Goal: Information Seeking & Learning: Learn about a topic

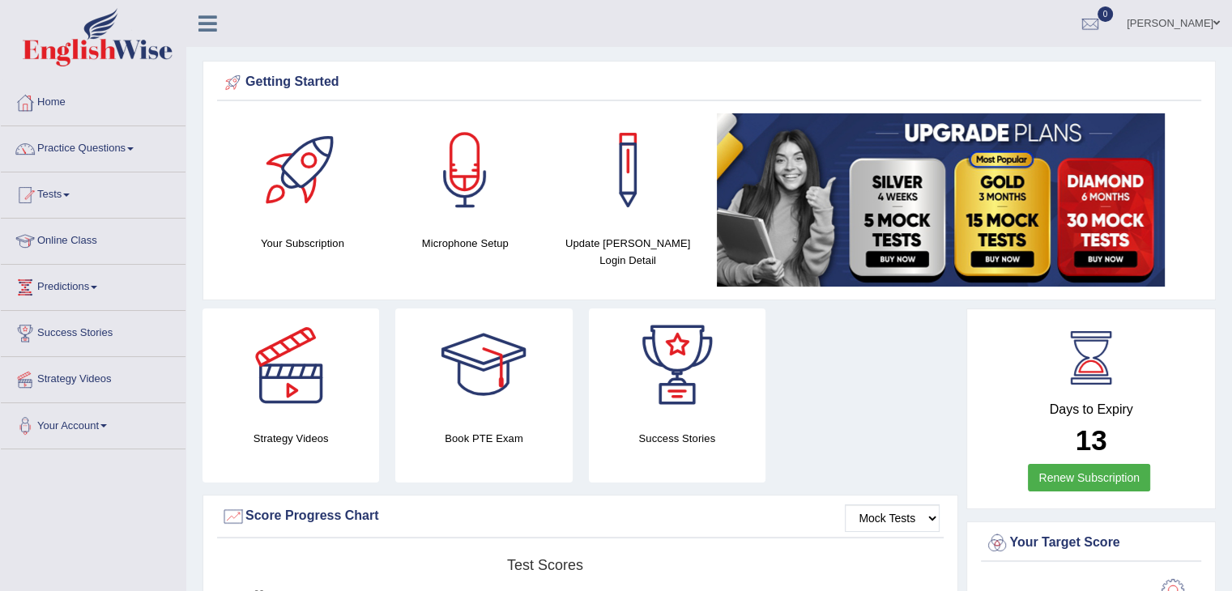
click at [133, 143] on link "Practice Questions" at bounding box center [93, 146] width 185 height 41
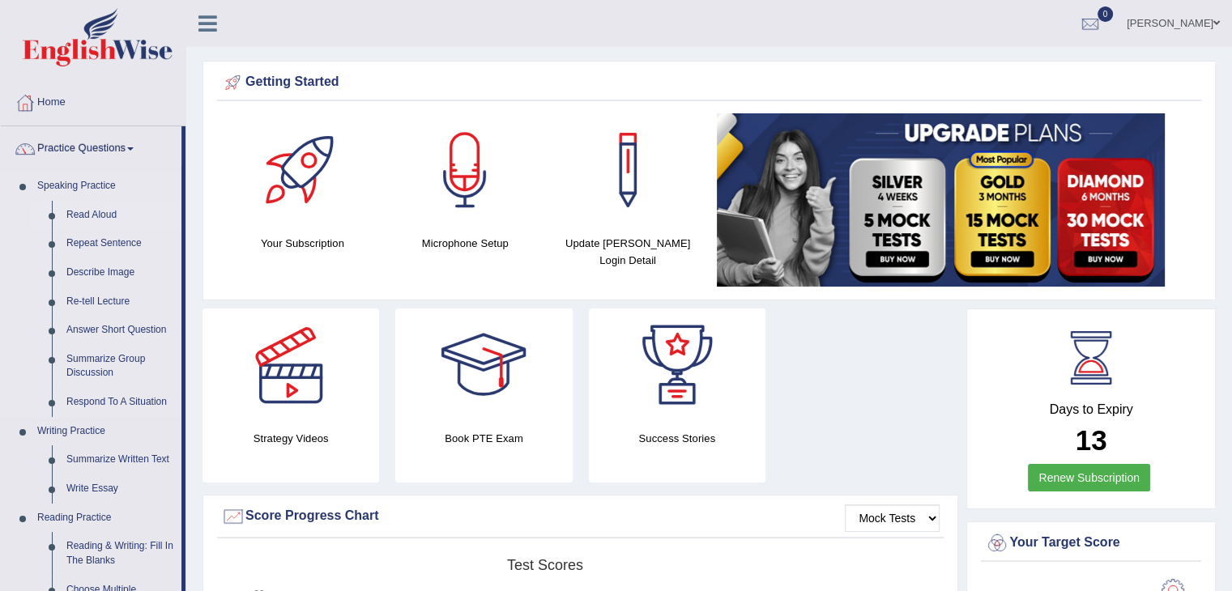
click at [98, 210] on link "Read Aloud" at bounding box center [120, 215] width 122 height 29
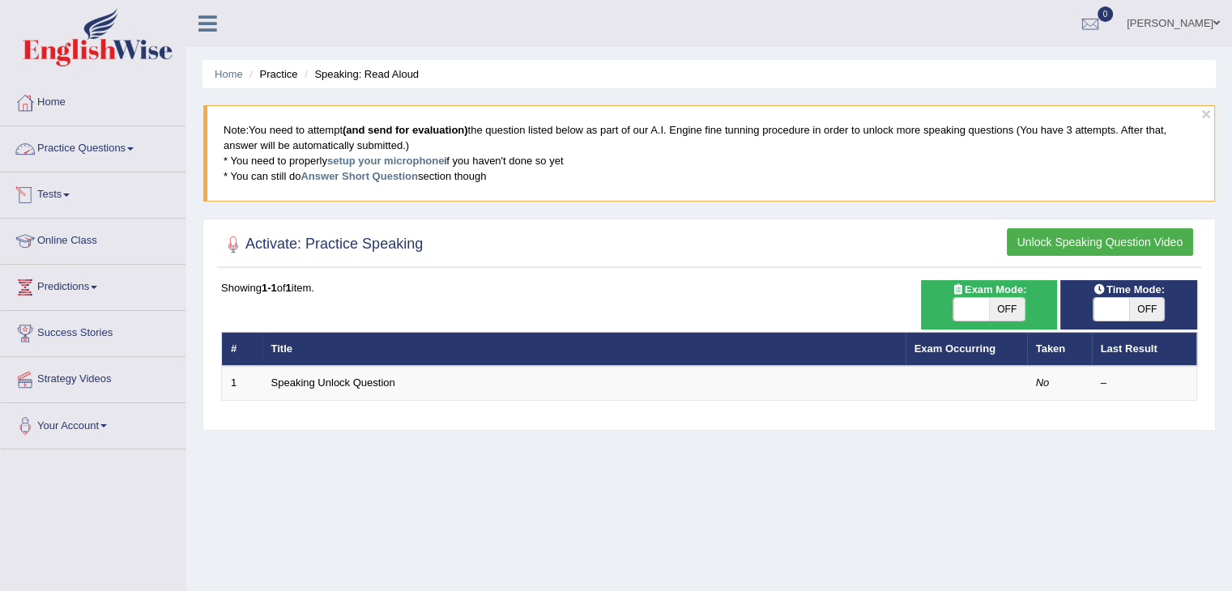
click at [131, 150] on link "Practice Questions" at bounding box center [93, 146] width 185 height 41
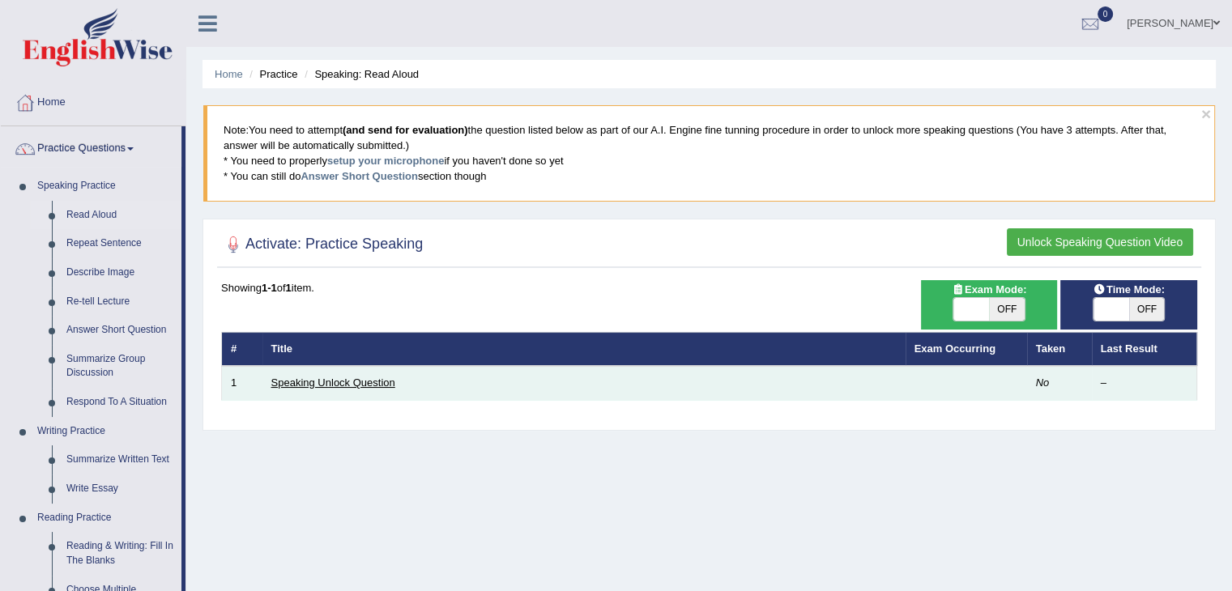
click at [336, 382] on link "Speaking Unlock Question" at bounding box center [333, 383] width 124 height 12
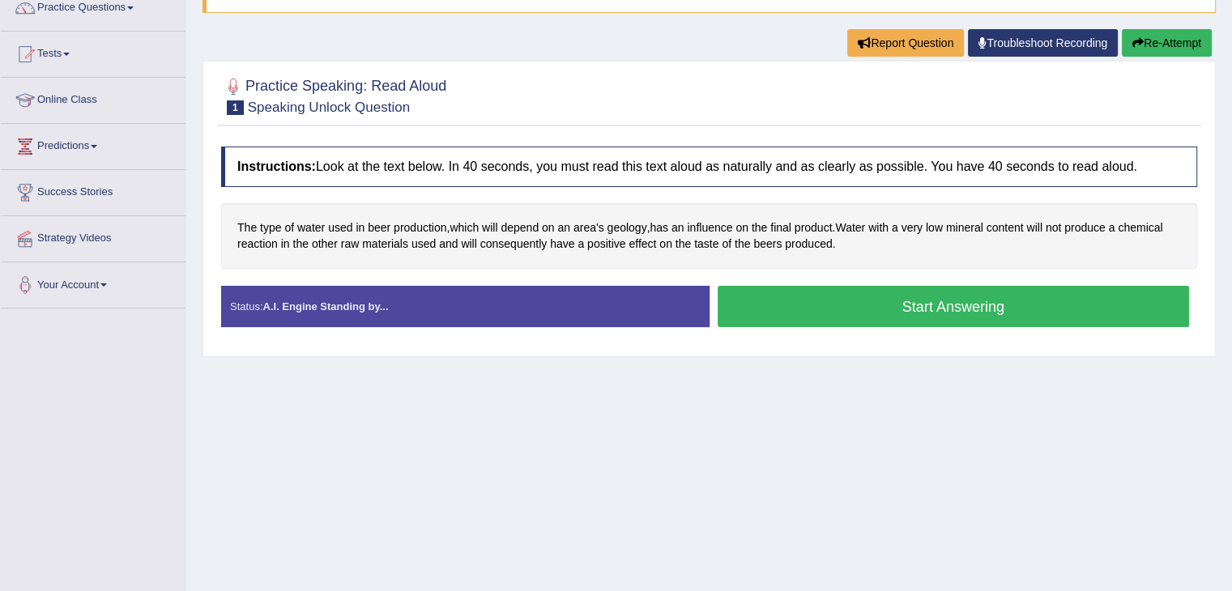
scroll to position [142, 0]
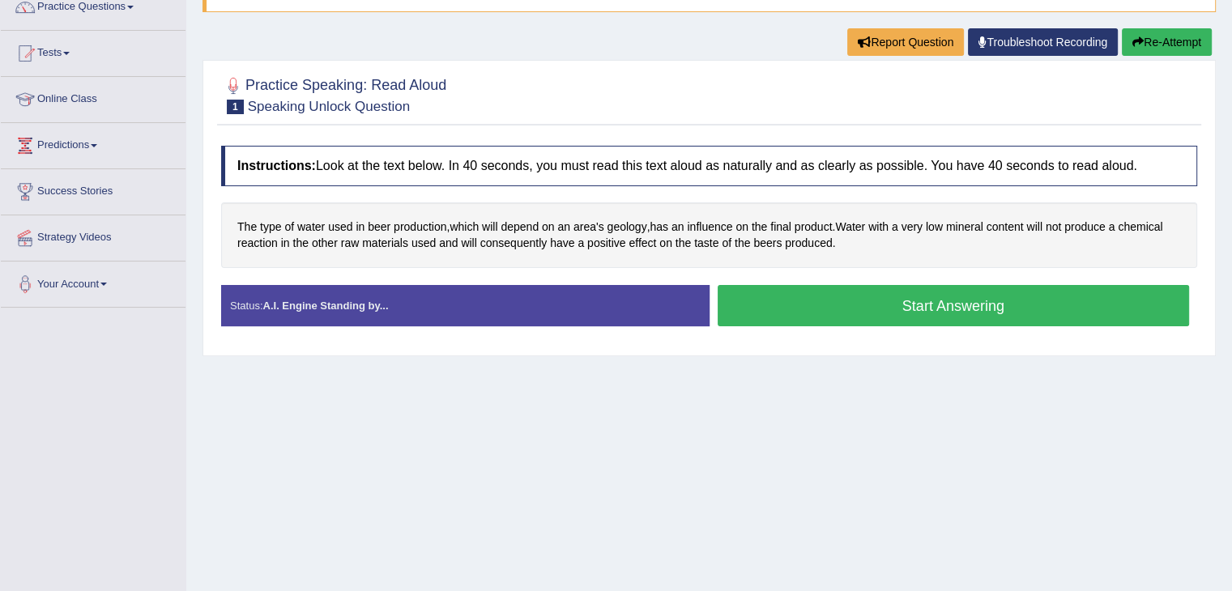
click at [923, 302] on button "Start Answering" at bounding box center [954, 305] width 472 height 41
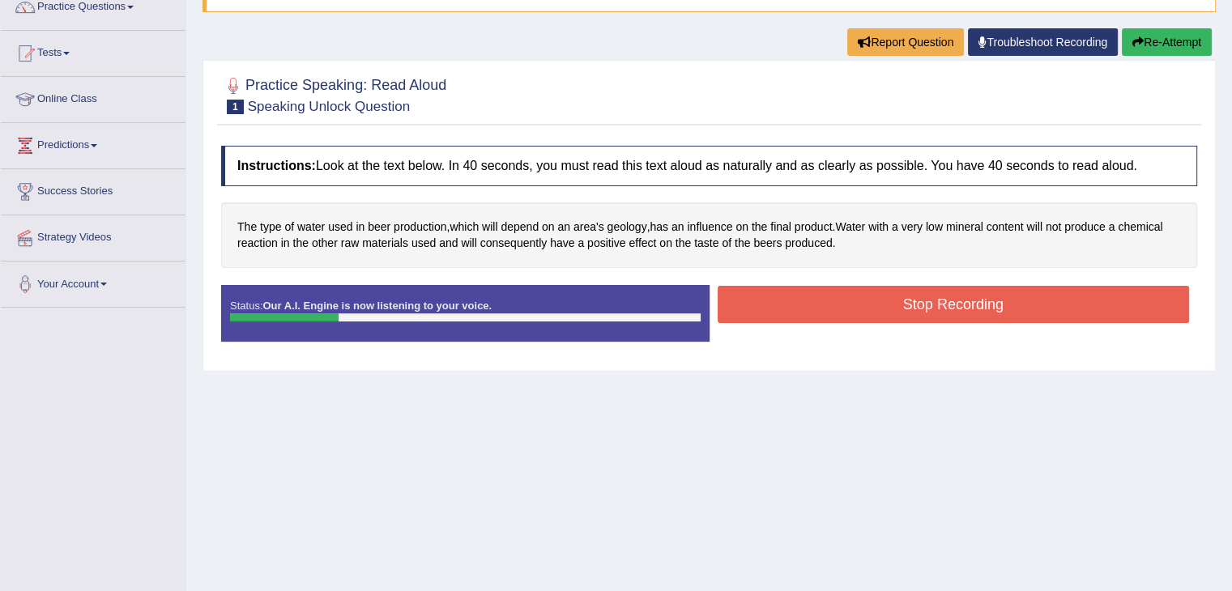
click at [832, 292] on button "Stop Recording" at bounding box center [954, 304] width 472 height 37
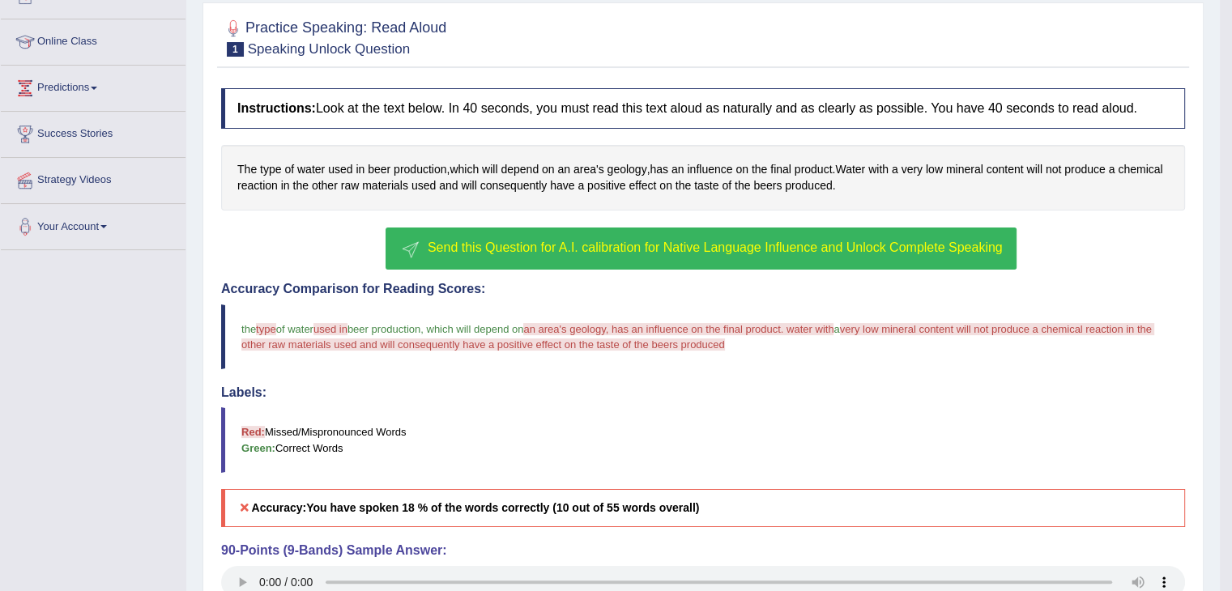
scroll to position [201, 0]
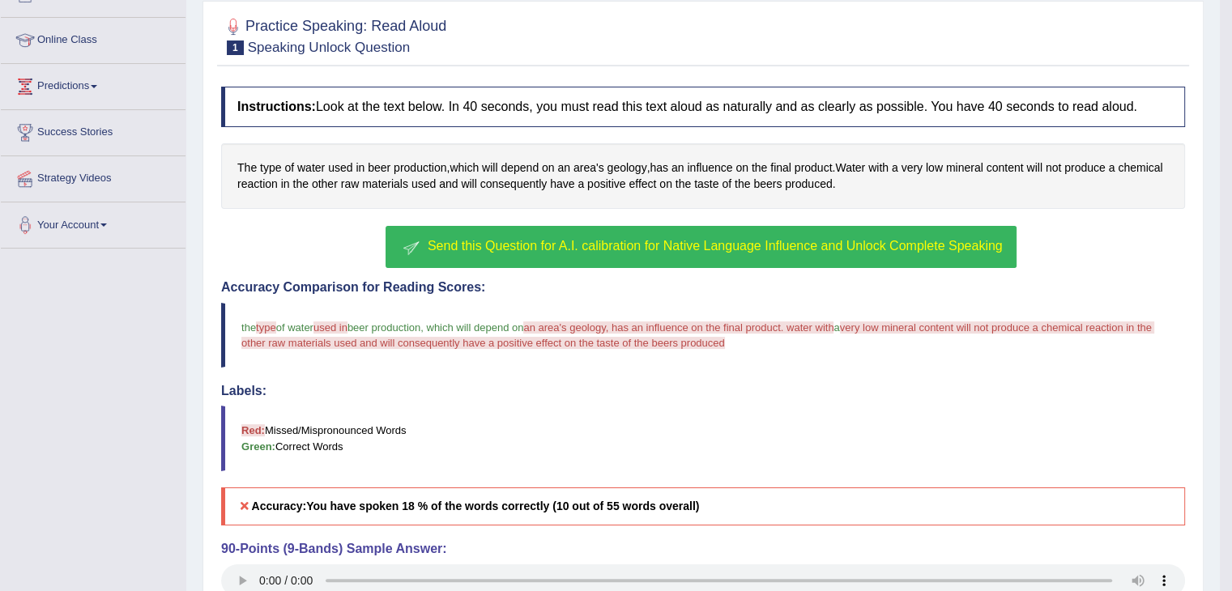
click at [569, 240] on span "Send this Question for A.I. calibration for Native Language Influence and Unloc…" at bounding box center [715, 246] width 575 height 14
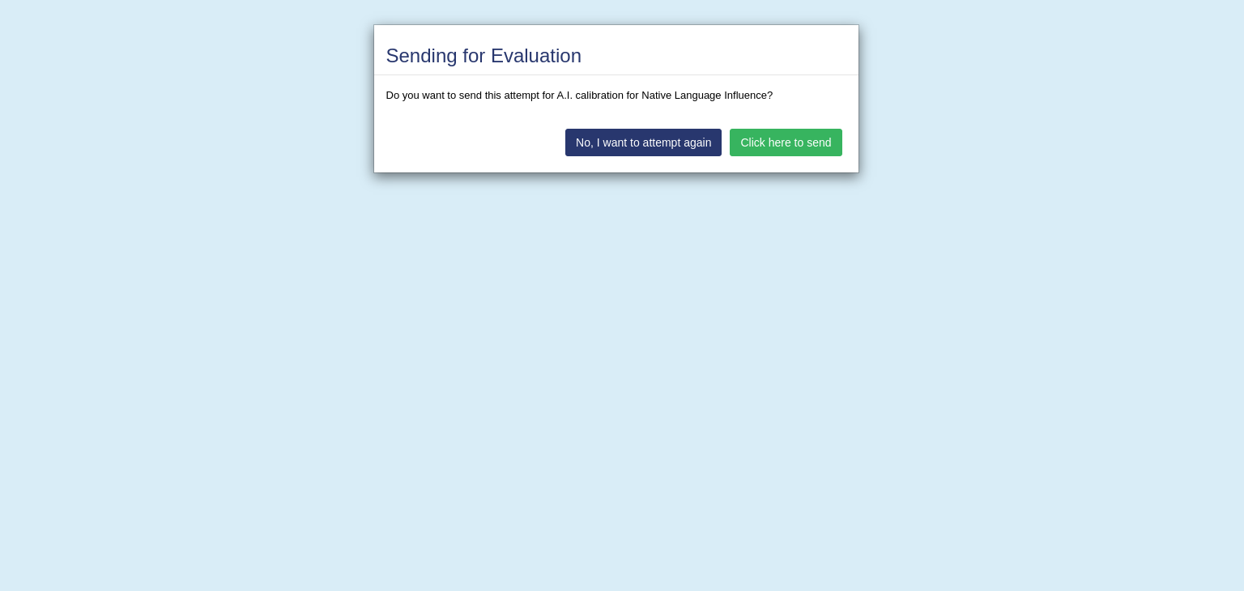
click at [802, 137] on button "Click here to send" at bounding box center [786, 143] width 112 height 28
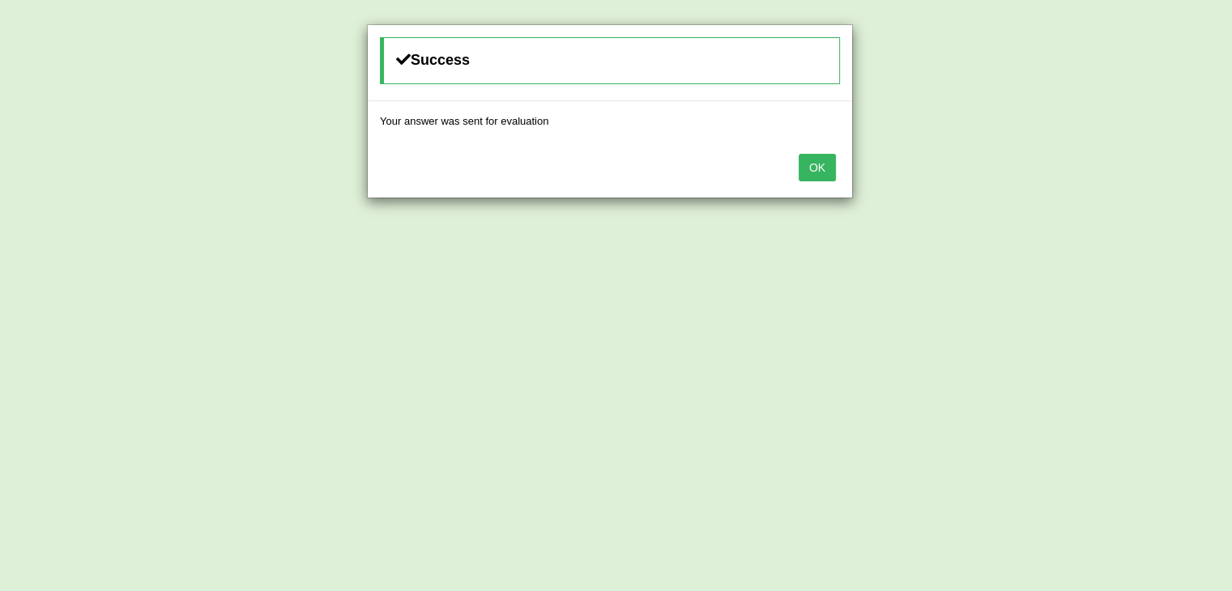
click at [812, 173] on button "OK" at bounding box center [817, 168] width 37 height 28
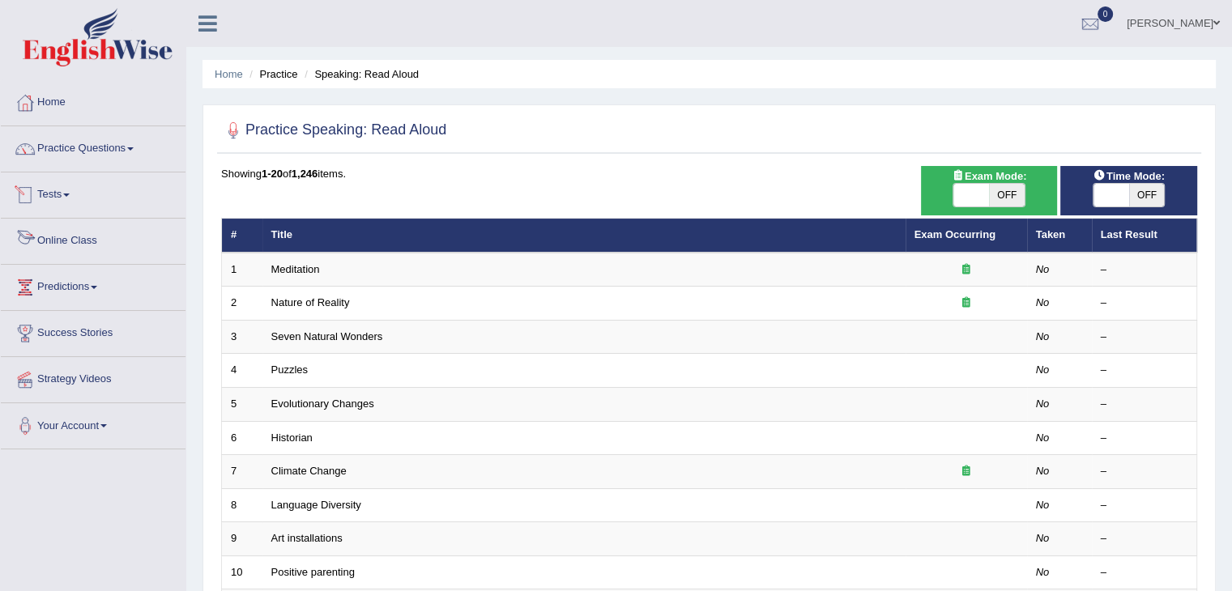
click at [84, 239] on link "Online Class" at bounding box center [93, 239] width 185 height 41
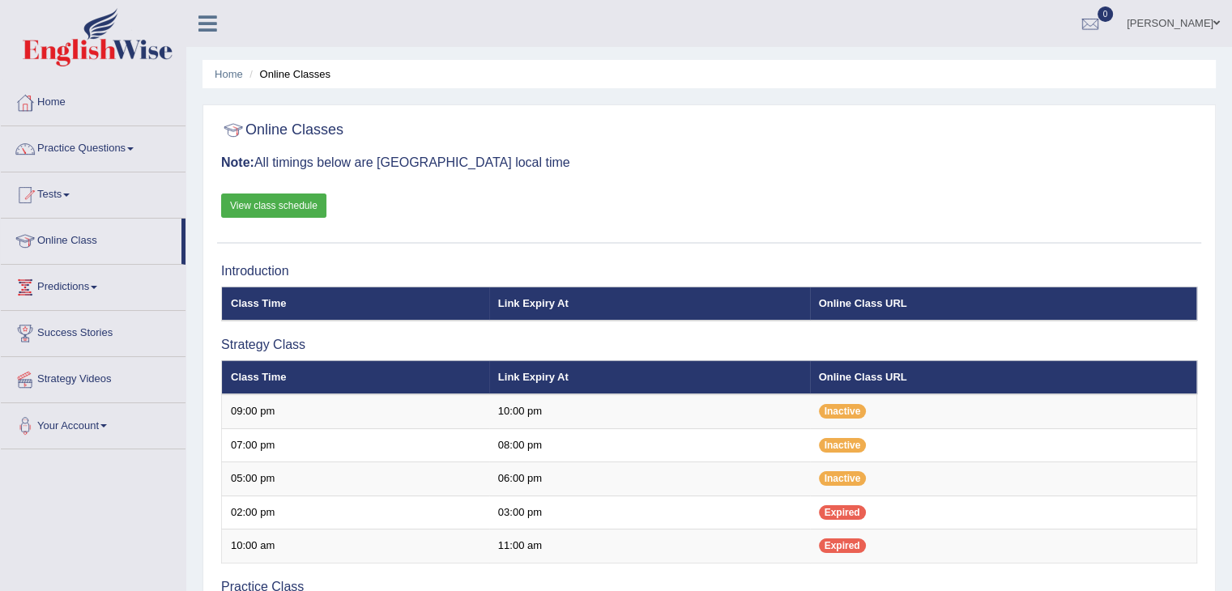
click at [285, 206] on link "View class schedule" at bounding box center [273, 206] width 105 height 24
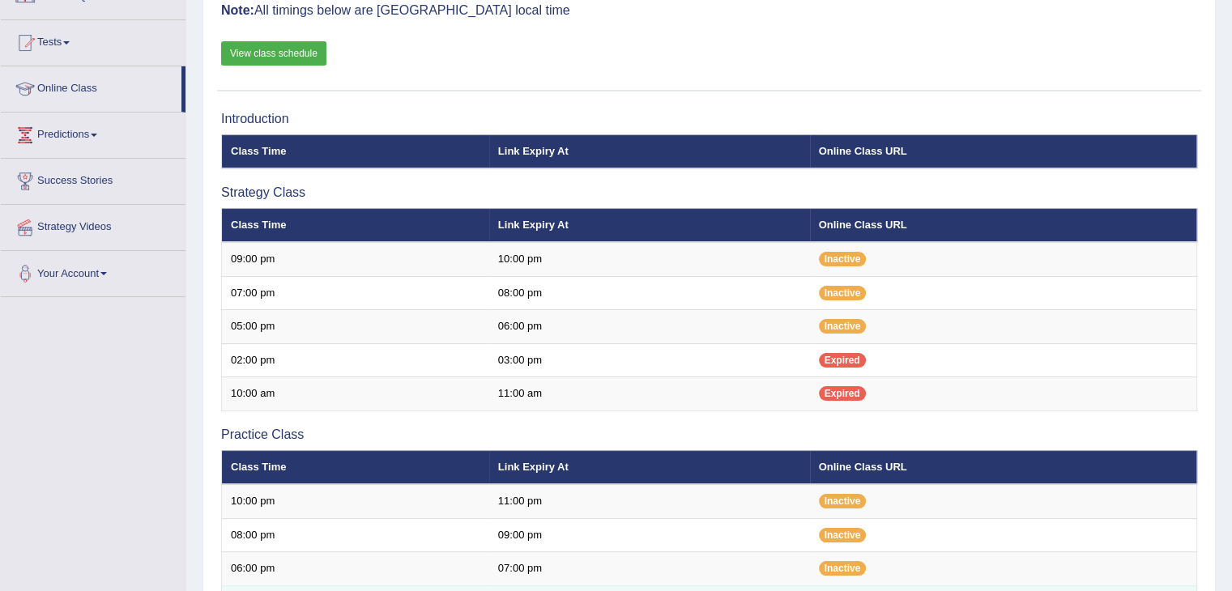
scroll to position [151, 0]
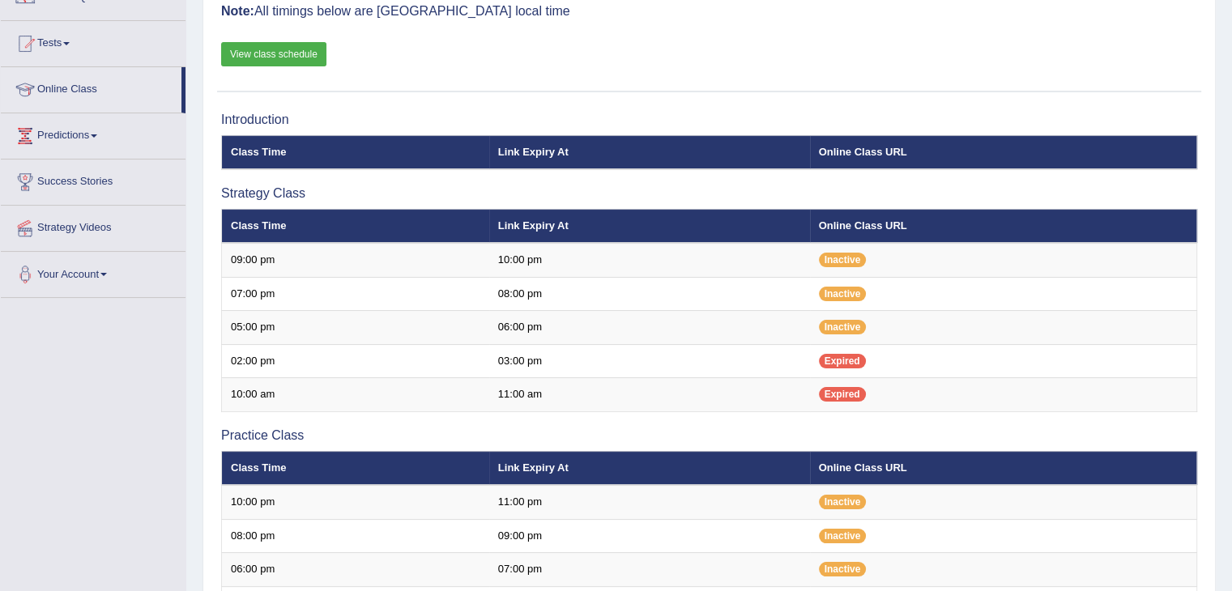
click at [295, 51] on link "View class schedule" at bounding box center [273, 54] width 105 height 24
